Goal: Information Seeking & Learning: Compare options

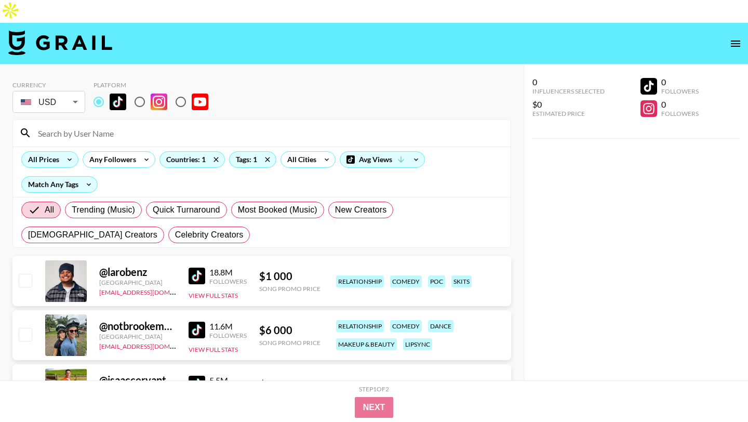
click at [70, 152] on icon at bounding box center [69, 160] width 17 height 16
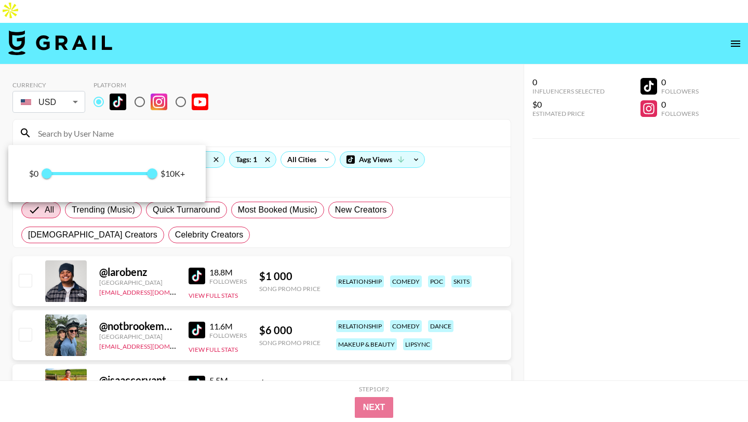
click at [83, 170] on span "0 10 000" at bounding box center [99, 174] width 105 height 16
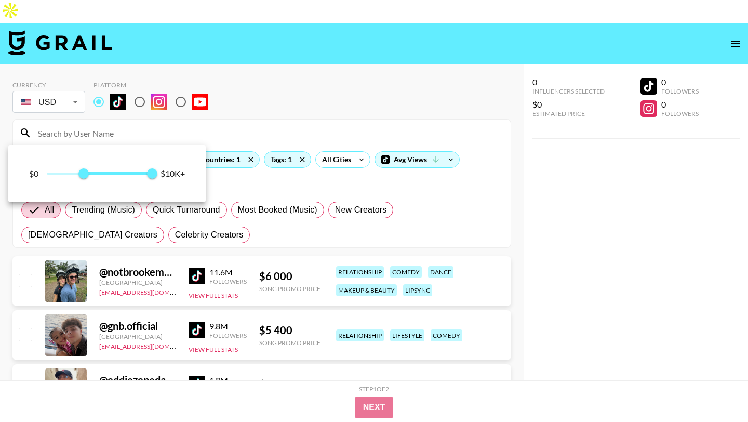
click at [56, 174] on span at bounding box center [99, 174] width 105 height 2
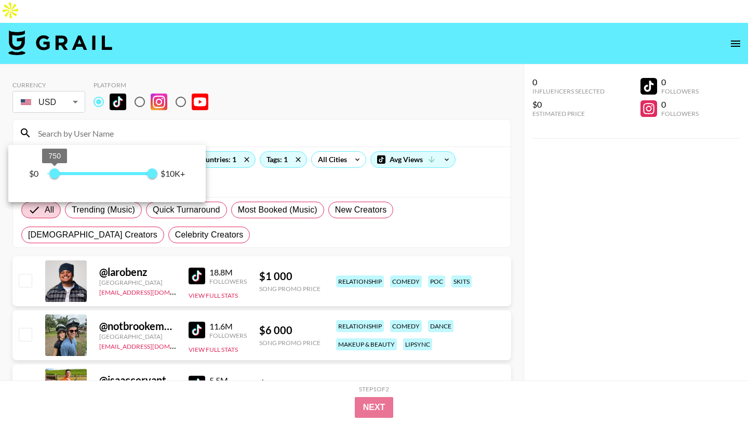
click at [52, 174] on span "750" at bounding box center [54, 173] width 10 height 10
type input "500"
click at [211, 113] on div at bounding box center [374, 211] width 748 height 422
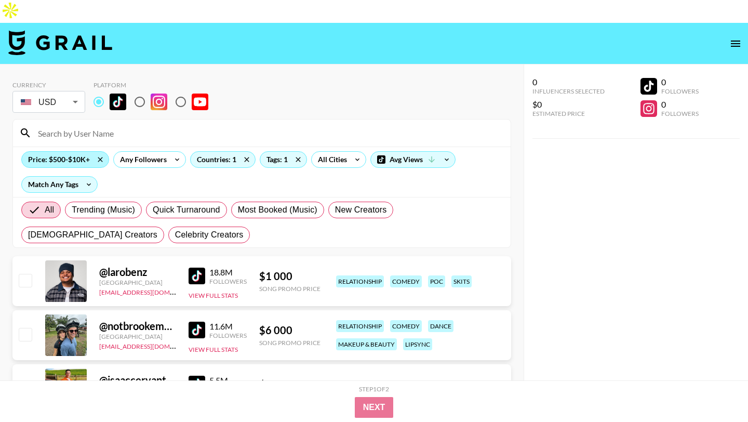
click at [70, 152] on div "Price: $500-$10K+" at bounding box center [65, 160] width 87 height 16
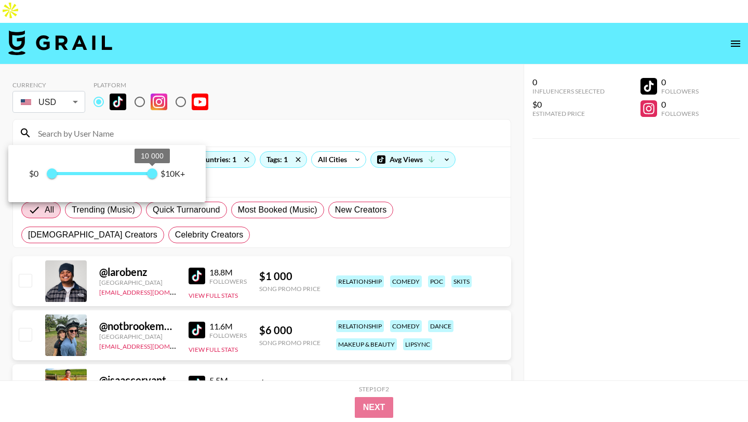
type input "5750"
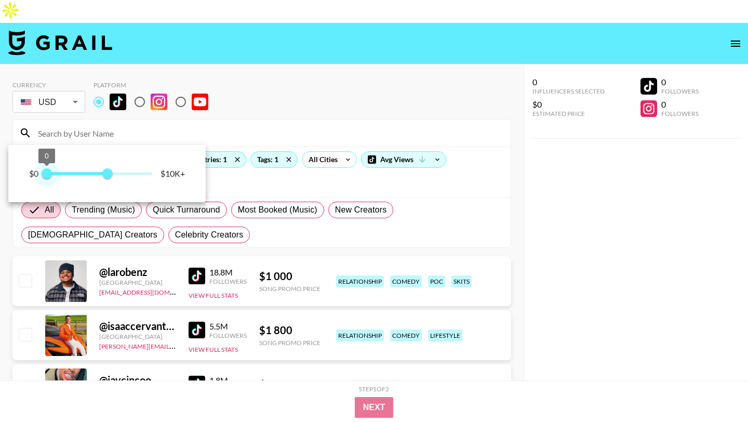
type input "500"
drag, startPoint x: 155, startPoint y: 171, endPoint x: 52, endPoint y: 171, distance: 102.9
click at [52, 171] on span "500 5 750" at bounding box center [99, 174] width 105 height 16
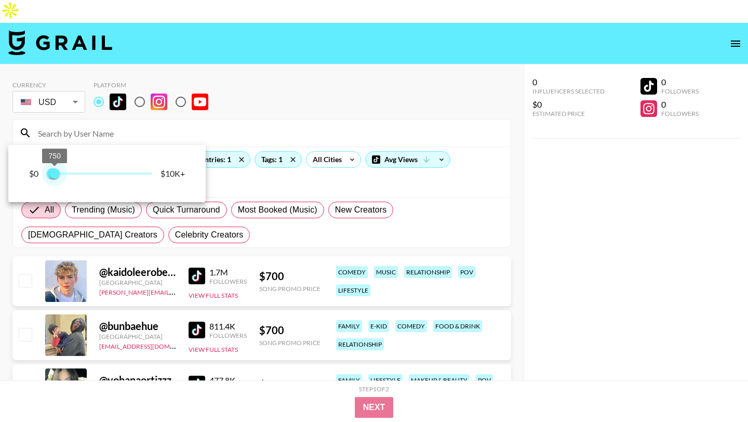
type input "500"
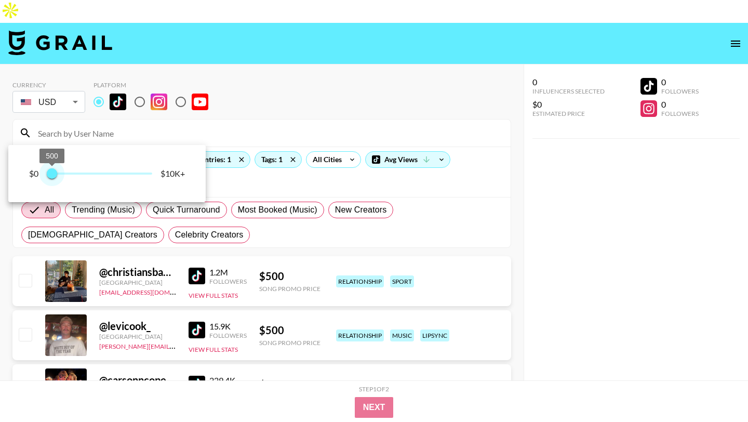
drag, startPoint x: 74, startPoint y: 176, endPoint x: 52, endPoint y: 174, distance: 21.9
click at [52, 174] on span "500 500" at bounding box center [99, 174] width 105 height 16
click at [285, 85] on div at bounding box center [374, 211] width 748 height 422
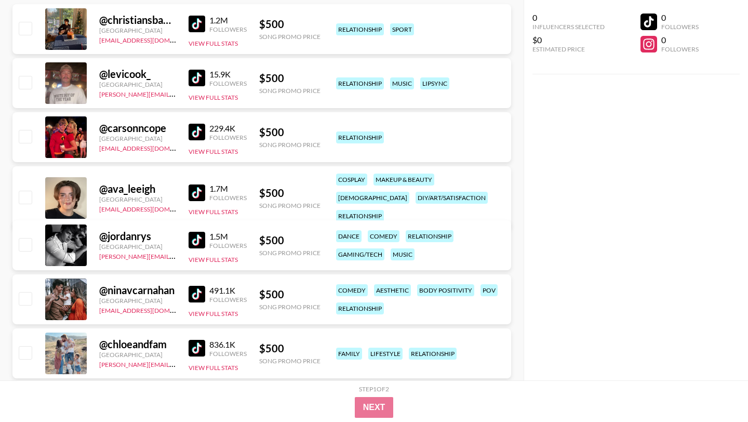
scroll to position [141, 0]
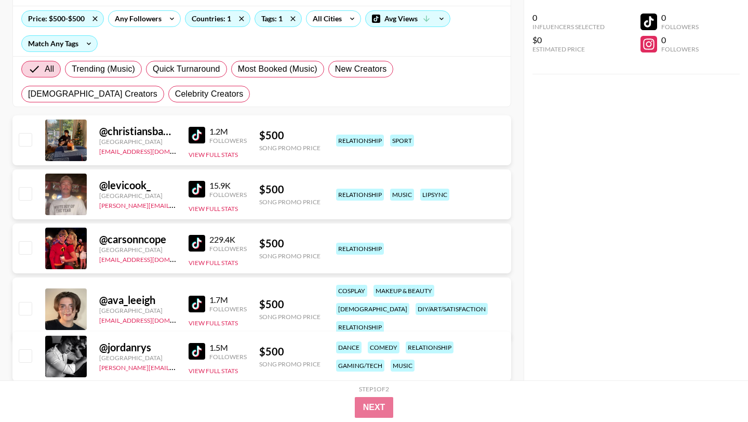
click at [200, 127] on img at bounding box center [197, 135] width 17 height 17
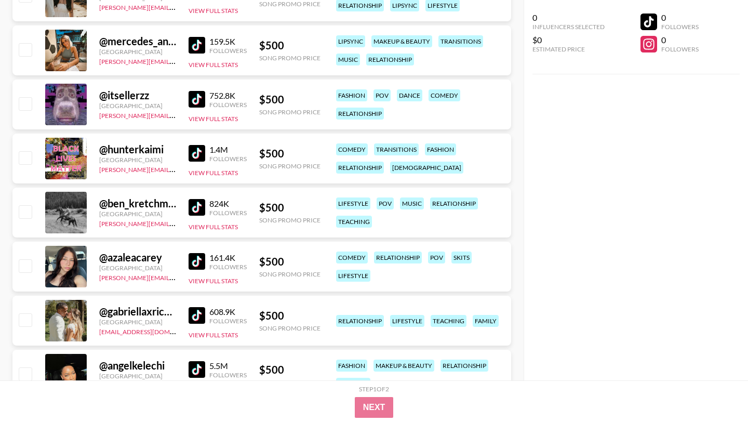
scroll to position [719, 0]
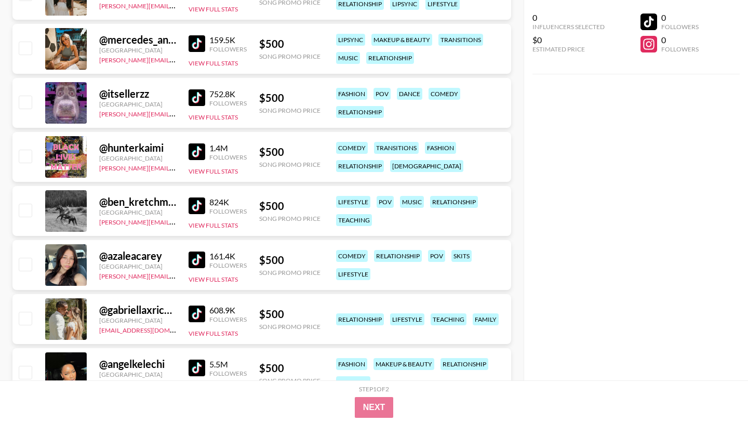
click at [193, 306] on img at bounding box center [197, 314] width 17 height 17
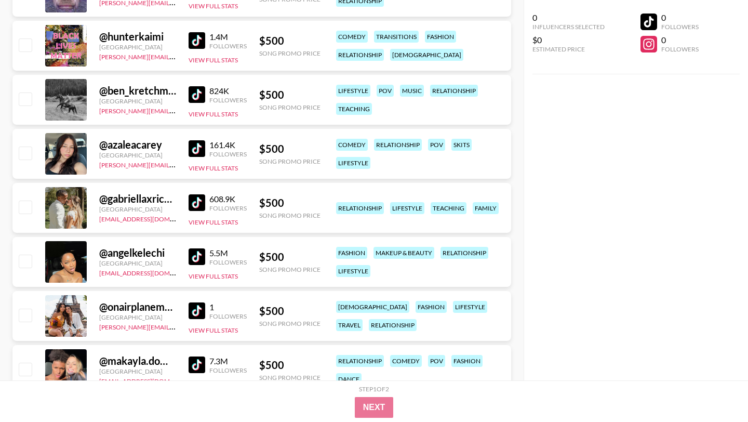
scroll to position [842, 0]
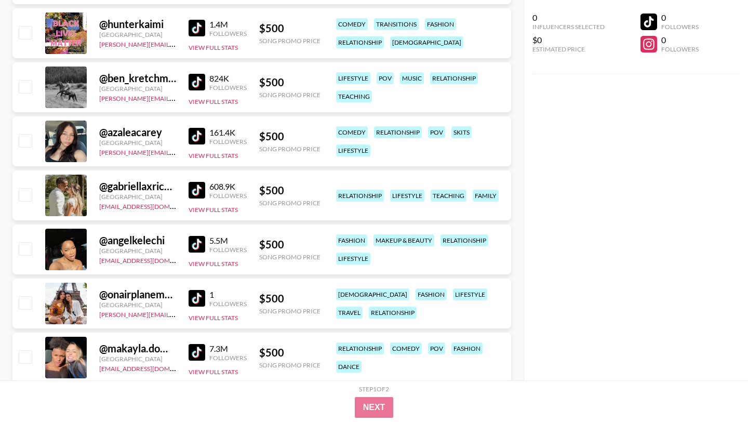
click at [202, 236] on img at bounding box center [197, 244] width 17 height 17
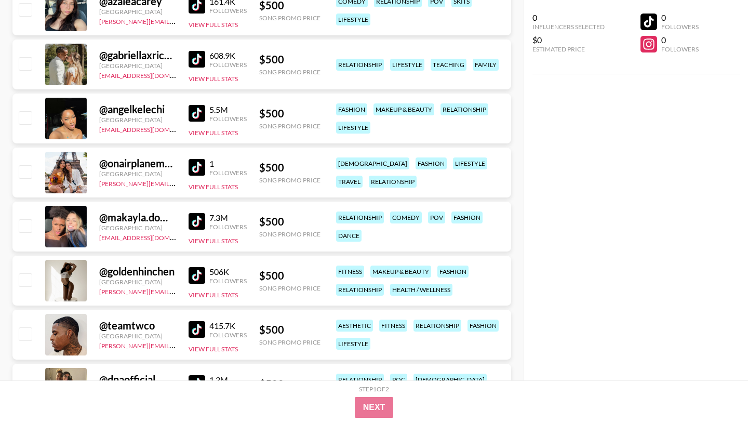
scroll to position [1064, 0]
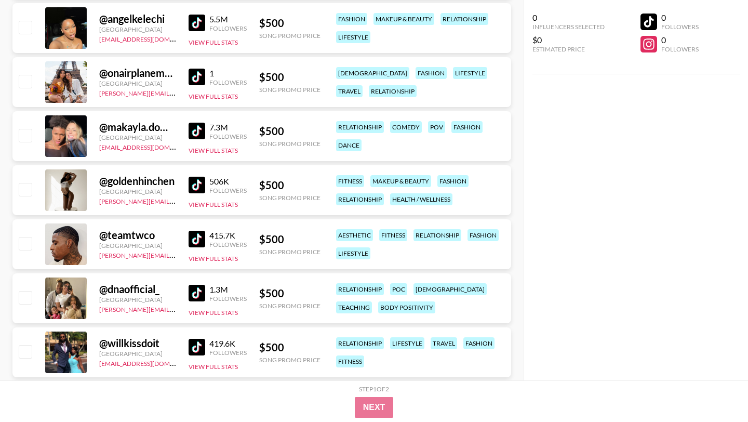
click at [191, 177] on img at bounding box center [197, 185] width 17 height 17
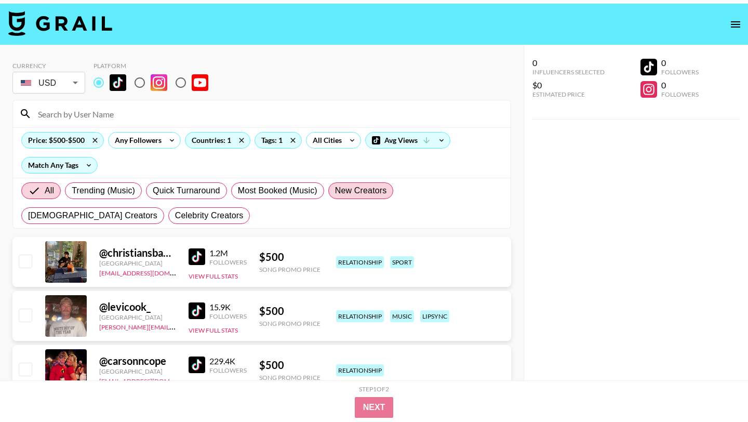
scroll to position [28, 0]
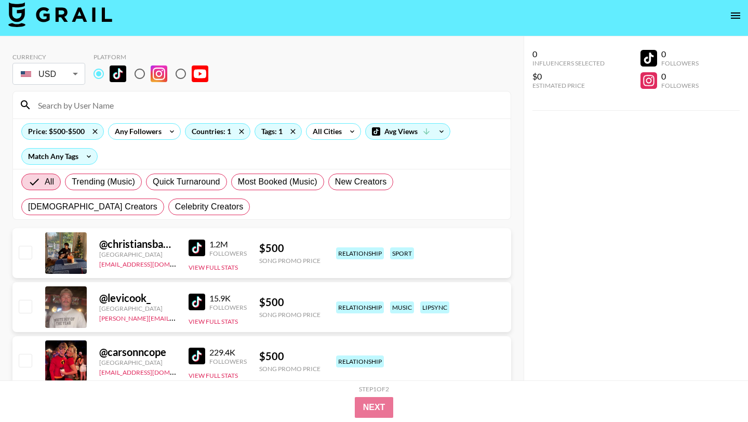
click at [201, 293] on div "15.9K Followers" at bounding box center [218, 302] width 58 height 18
click at [205, 294] on img at bounding box center [197, 302] width 17 height 17
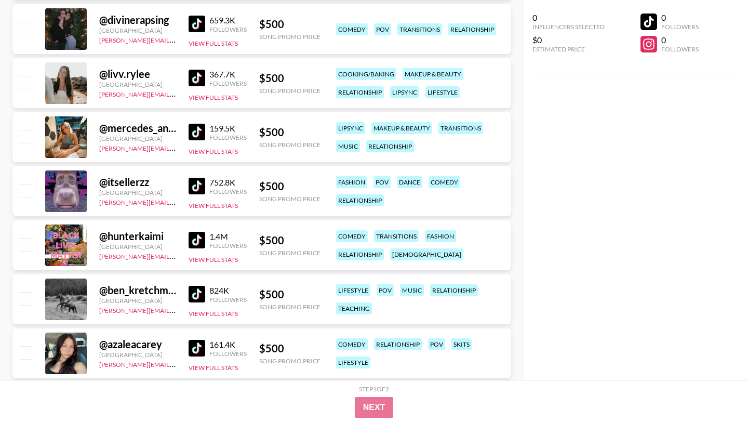
scroll to position [676, 0]
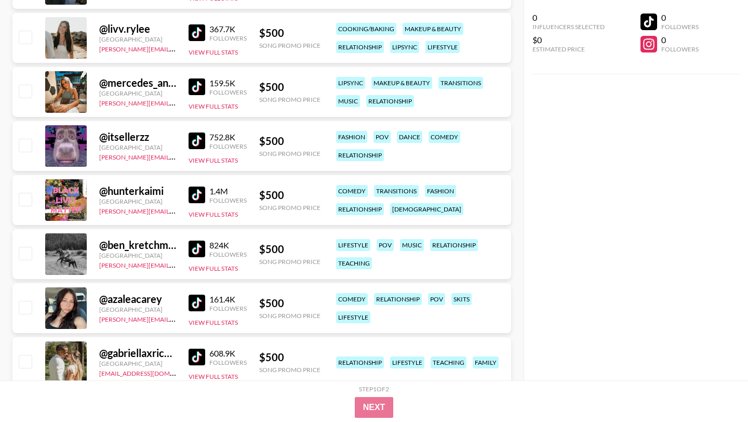
click at [196, 295] on img at bounding box center [197, 303] width 17 height 17
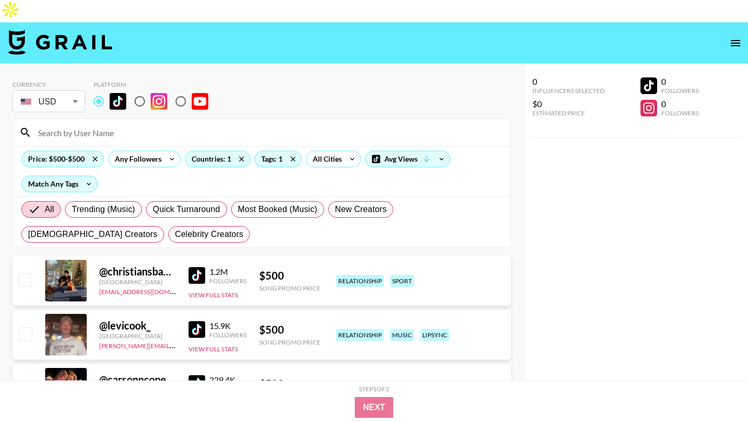
scroll to position [0, 0]
click at [221, 152] on div "Countries: 1" at bounding box center [218, 160] width 64 height 16
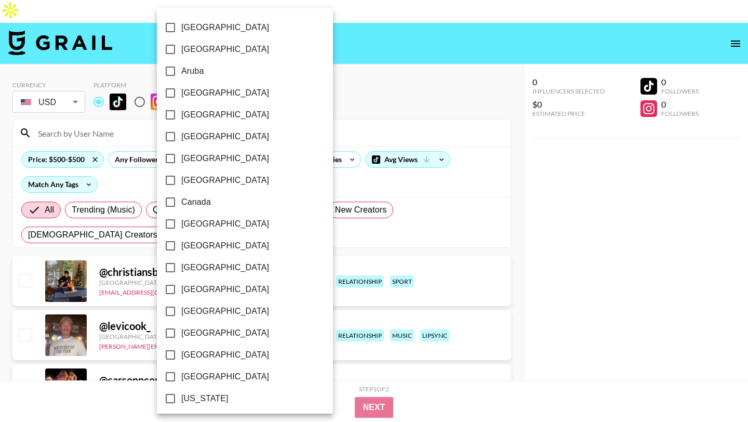
click at [294, 135] on div at bounding box center [374, 211] width 748 height 422
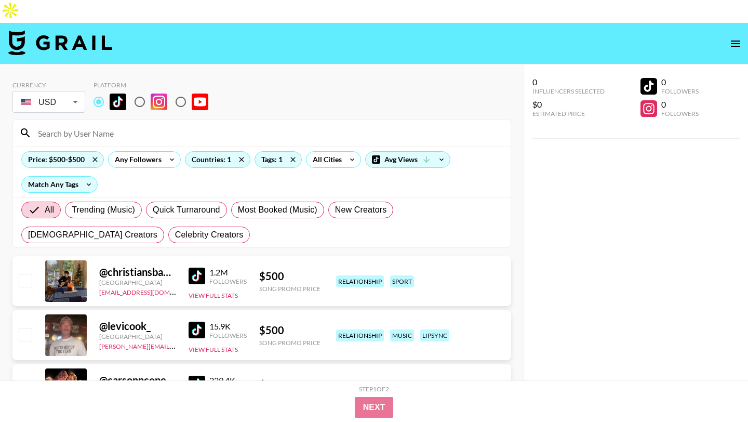
click at [275, 135] on div "[GEOGRAPHIC_DATA] [GEOGRAPHIC_DATA] [GEOGRAPHIC_DATA] [GEOGRAPHIC_DATA] [GEOGRA…" at bounding box center [374, 211] width 748 height 422
click at [276, 152] on div "Tags: 1" at bounding box center [278, 160] width 46 height 16
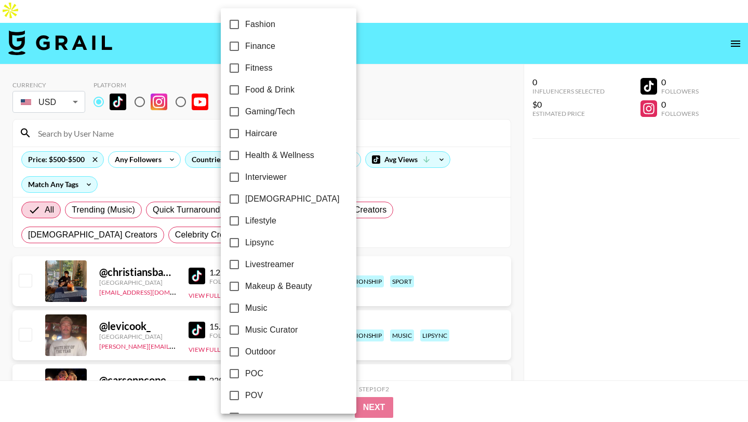
scroll to position [331, 0]
click at [264, 219] on span "Lifestyle" at bounding box center [260, 220] width 31 height 12
click at [245, 219] on input "Lifestyle" at bounding box center [234, 220] width 22 height 22
checkbox input "true"
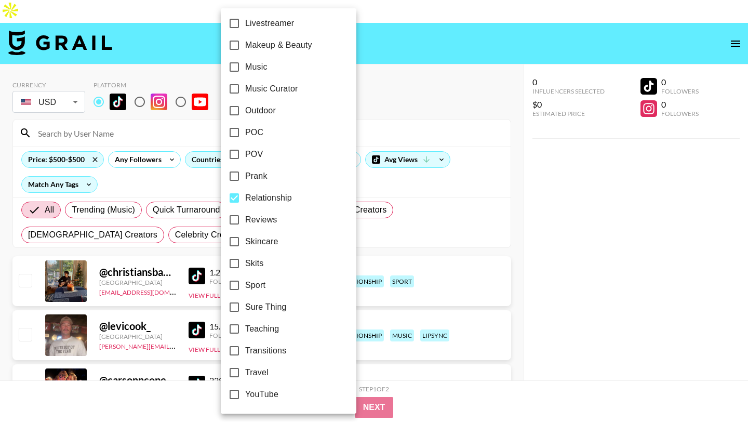
click at [265, 216] on span "Reviews" at bounding box center [261, 220] width 32 height 12
click at [245, 216] on input "Reviews" at bounding box center [234, 220] width 22 height 22
click at [266, 218] on span "Reviews" at bounding box center [261, 220] width 32 height 12
click at [245, 218] on input "Reviews" at bounding box center [234, 220] width 22 height 22
checkbox input "false"
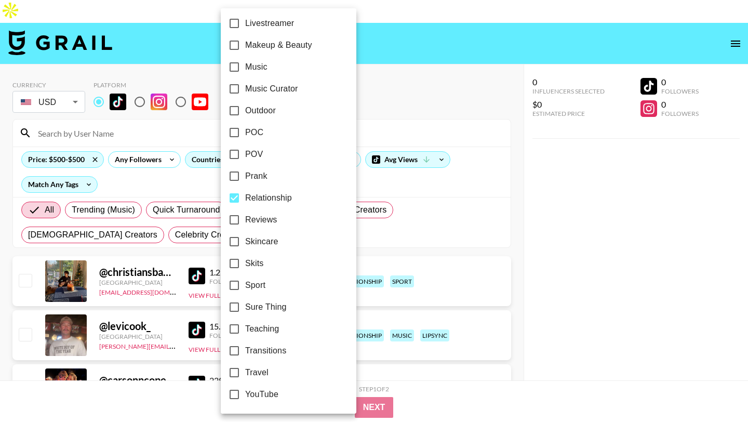
click at [268, 194] on span "Relationship" at bounding box center [268, 198] width 47 height 12
click at [245, 194] on input "Relationship" at bounding box center [234, 198] width 22 height 22
checkbox input "false"
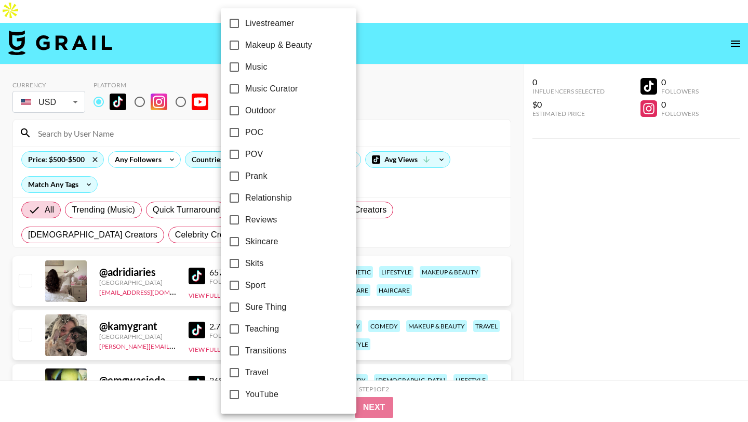
click at [426, 68] on div at bounding box center [374, 211] width 748 height 422
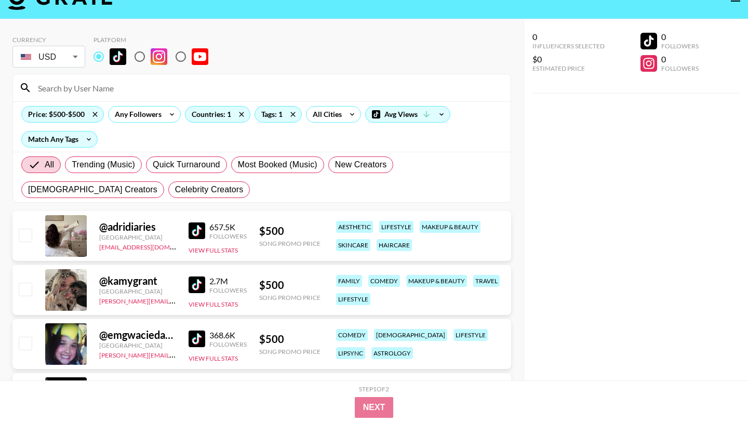
scroll to position [49, 0]
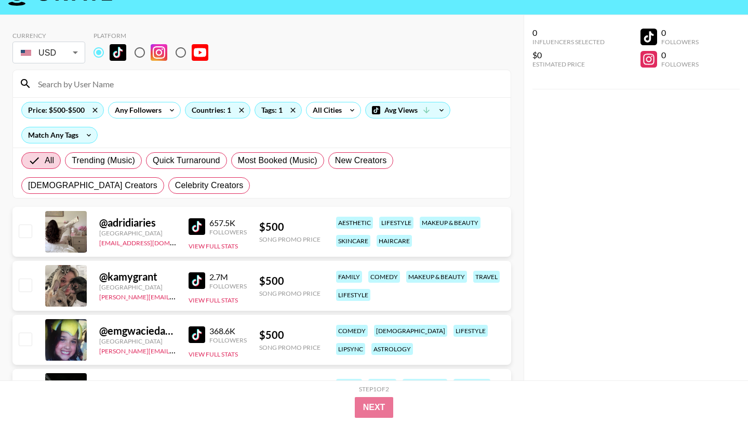
click at [201, 214] on div "657.5K Followers View Full Stats" at bounding box center [218, 232] width 58 height 37
click at [199, 218] on img at bounding box center [197, 226] width 17 height 17
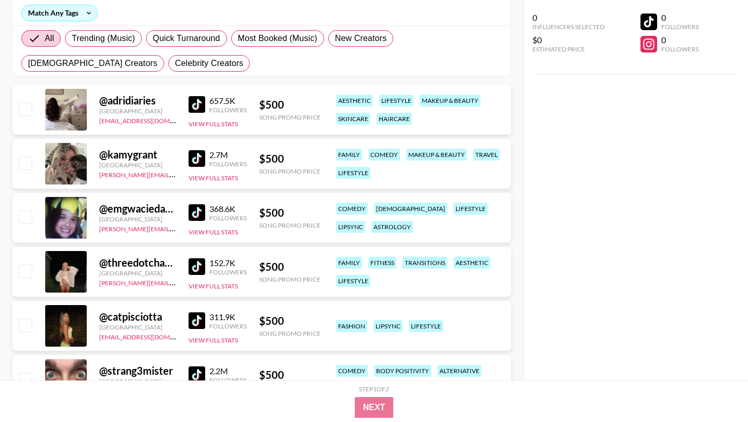
click at [205, 258] on img at bounding box center [197, 266] width 17 height 17
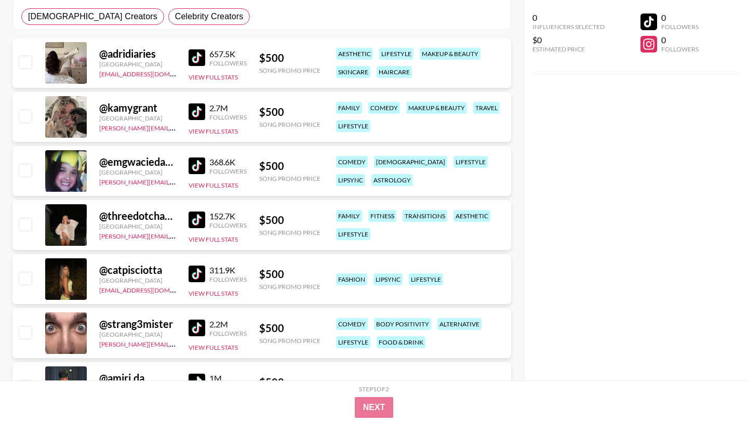
scroll to position [223, 0]
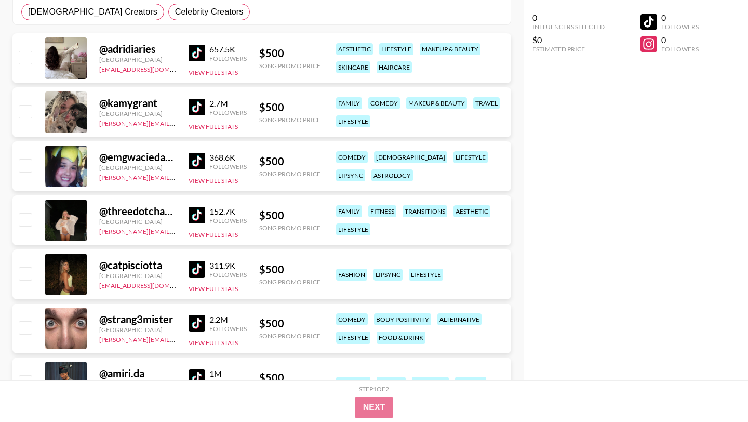
click at [194, 261] on img at bounding box center [197, 269] width 17 height 17
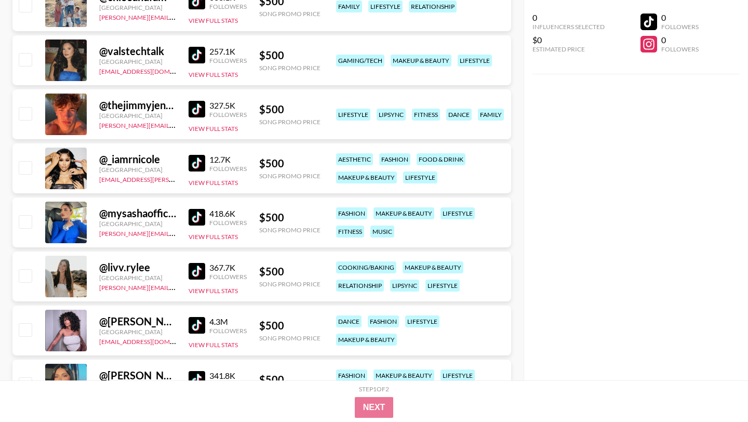
scroll to position [915, 0]
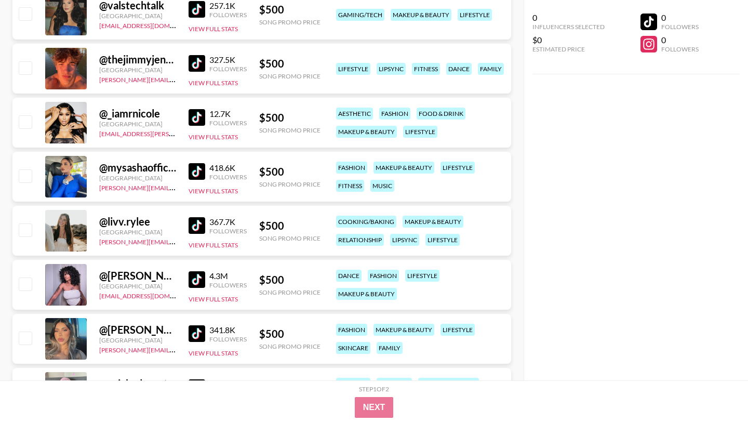
click at [202, 271] on img at bounding box center [197, 279] width 17 height 17
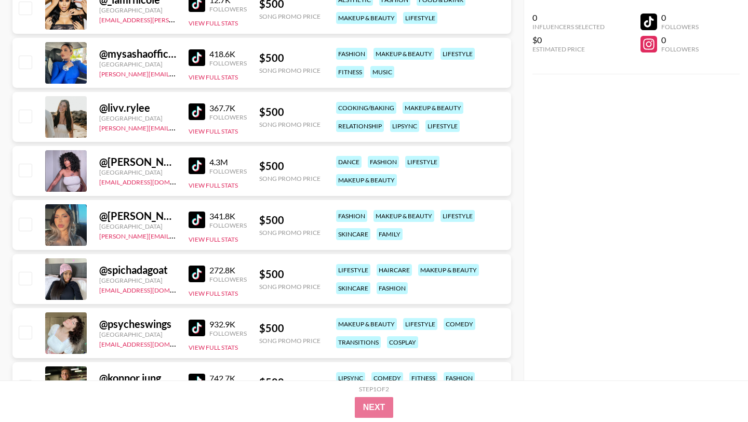
scroll to position [1044, 0]
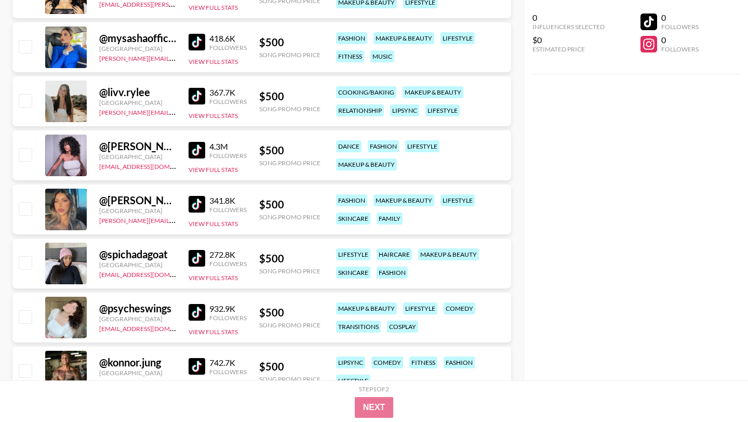
click at [201, 250] on img at bounding box center [197, 258] width 17 height 17
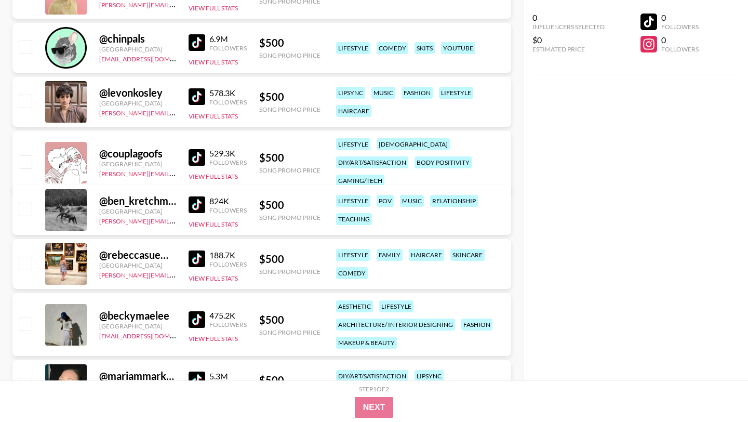
scroll to position [1778, 0]
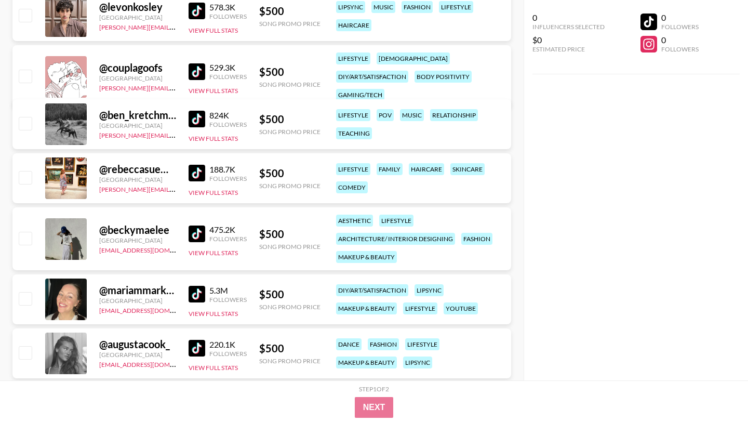
click at [194, 226] on img at bounding box center [197, 234] width 17 height 17
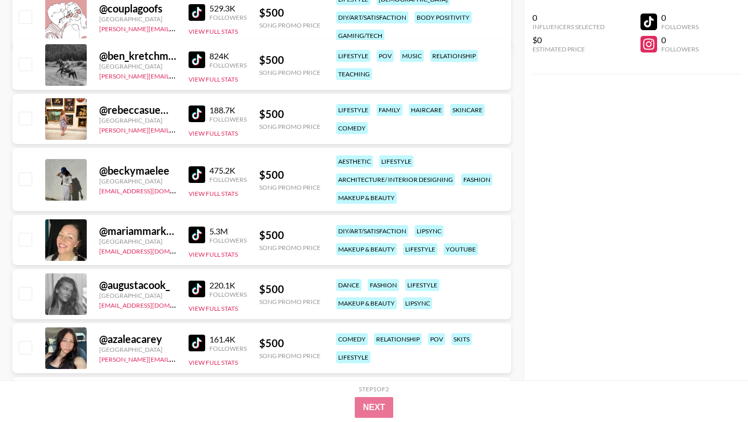
click at [198, 281] on img at bounding box center [197, 289] width 17 height 17
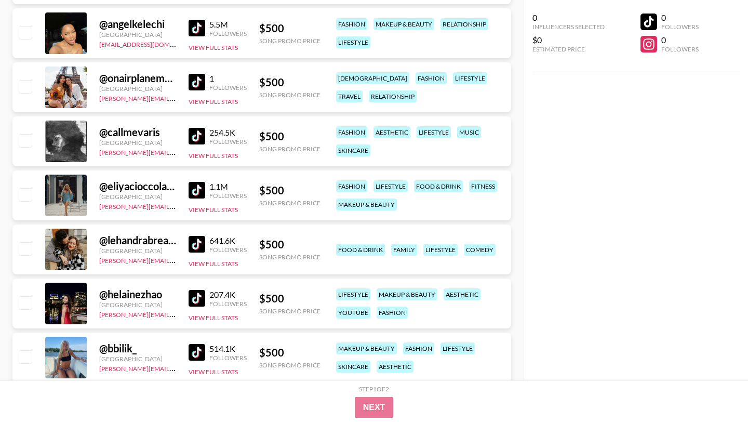
scroll to position [2685, 0]
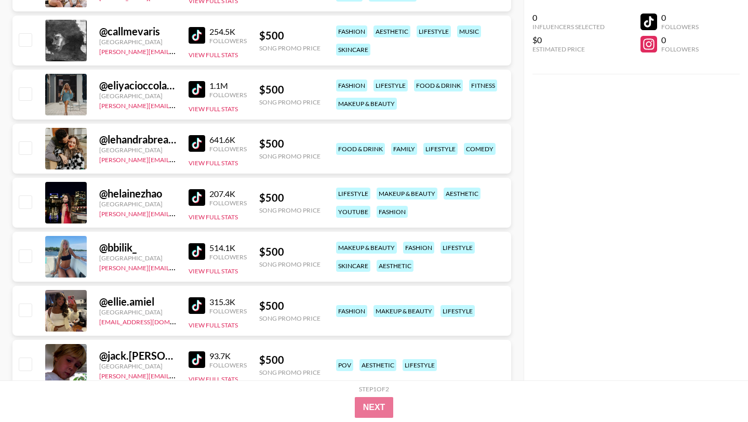
click at [197, 297] on img at bounding box center [197, 305] width 17 height 17
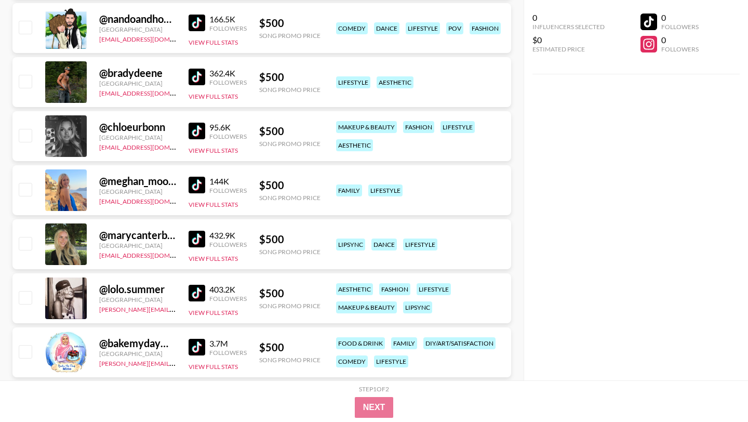
scroll to position [3366, 0]
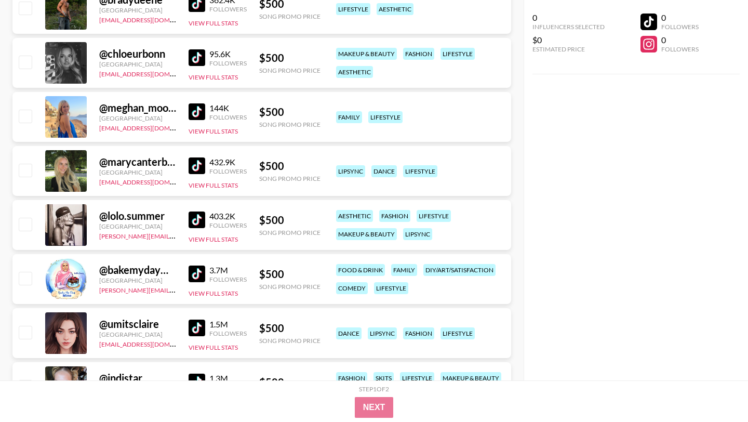
click at [202, 211] on img at bounding box center [197, 219] width 17 height 17
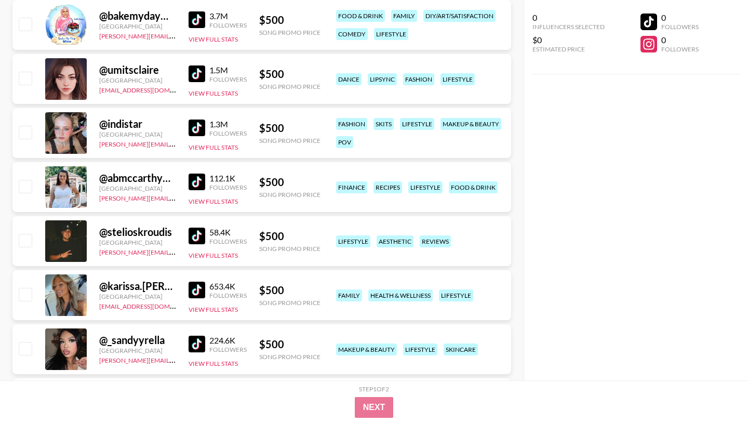
scroll to position [3635, 0]
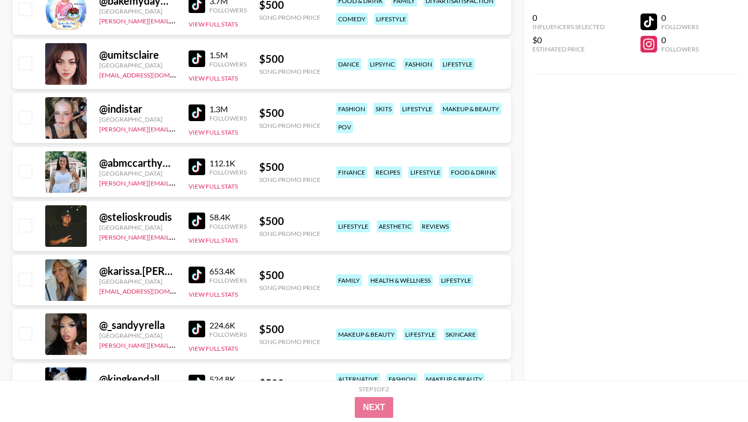
click at [200, 267] on img at bounding box center [197, 275] width 17 height 17
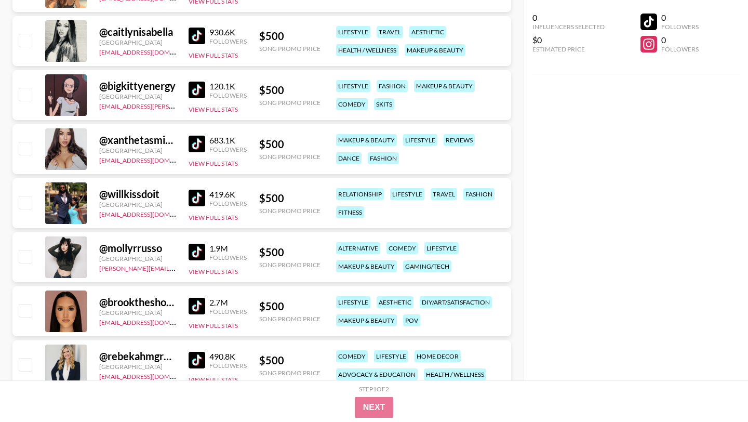
scroll to position [4333, 0]
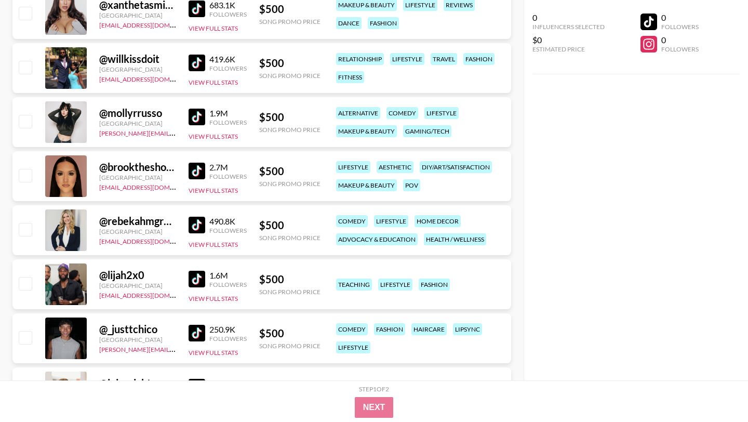
click at [202, 271] on img at bounding box center [197, 279] width 17 height 17
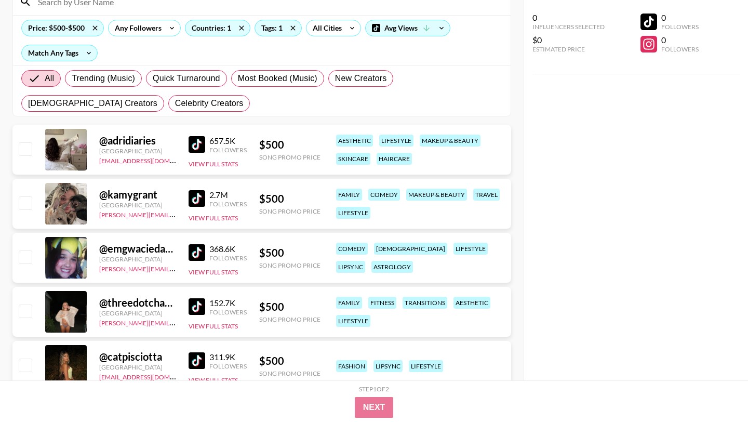
scroll to position [0, 0]
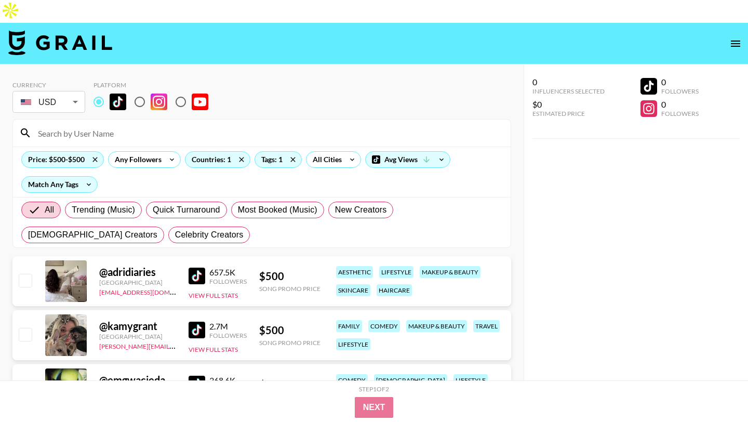
click at [193, 268] on img at bounding box center [197, 276] width 17 height 17
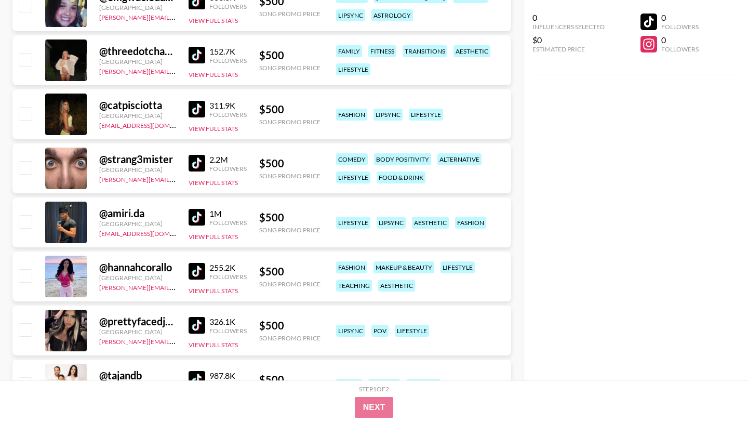
scroll to position [428, 0]
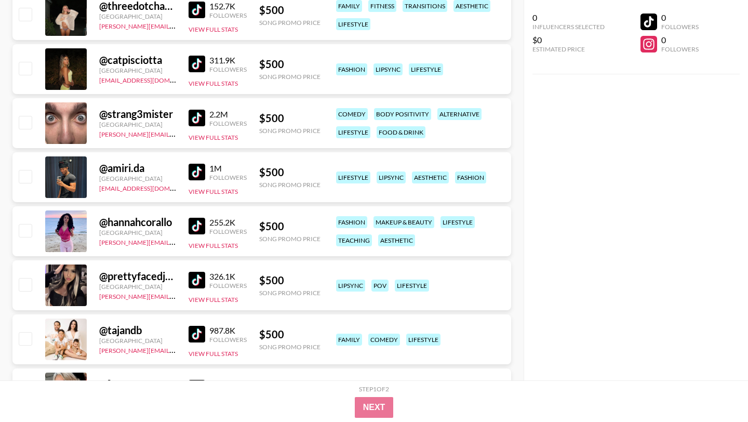
click at [197, 56] on img at bounding box center [197, 64] width 17 height 17
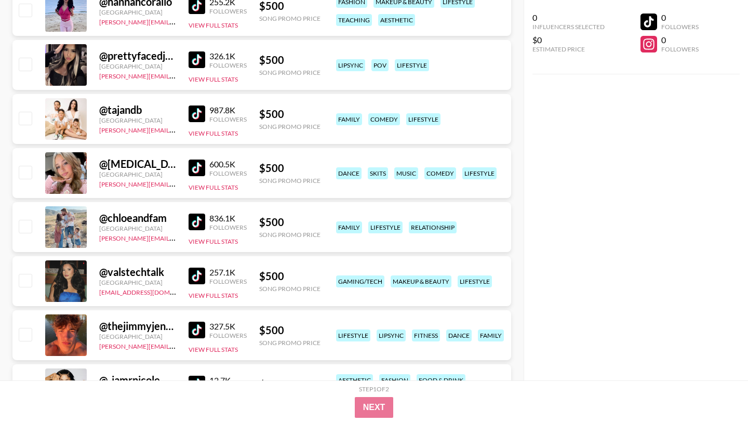
scroll to position [737, 0]
